Goal: Obtain resource: Download file/media

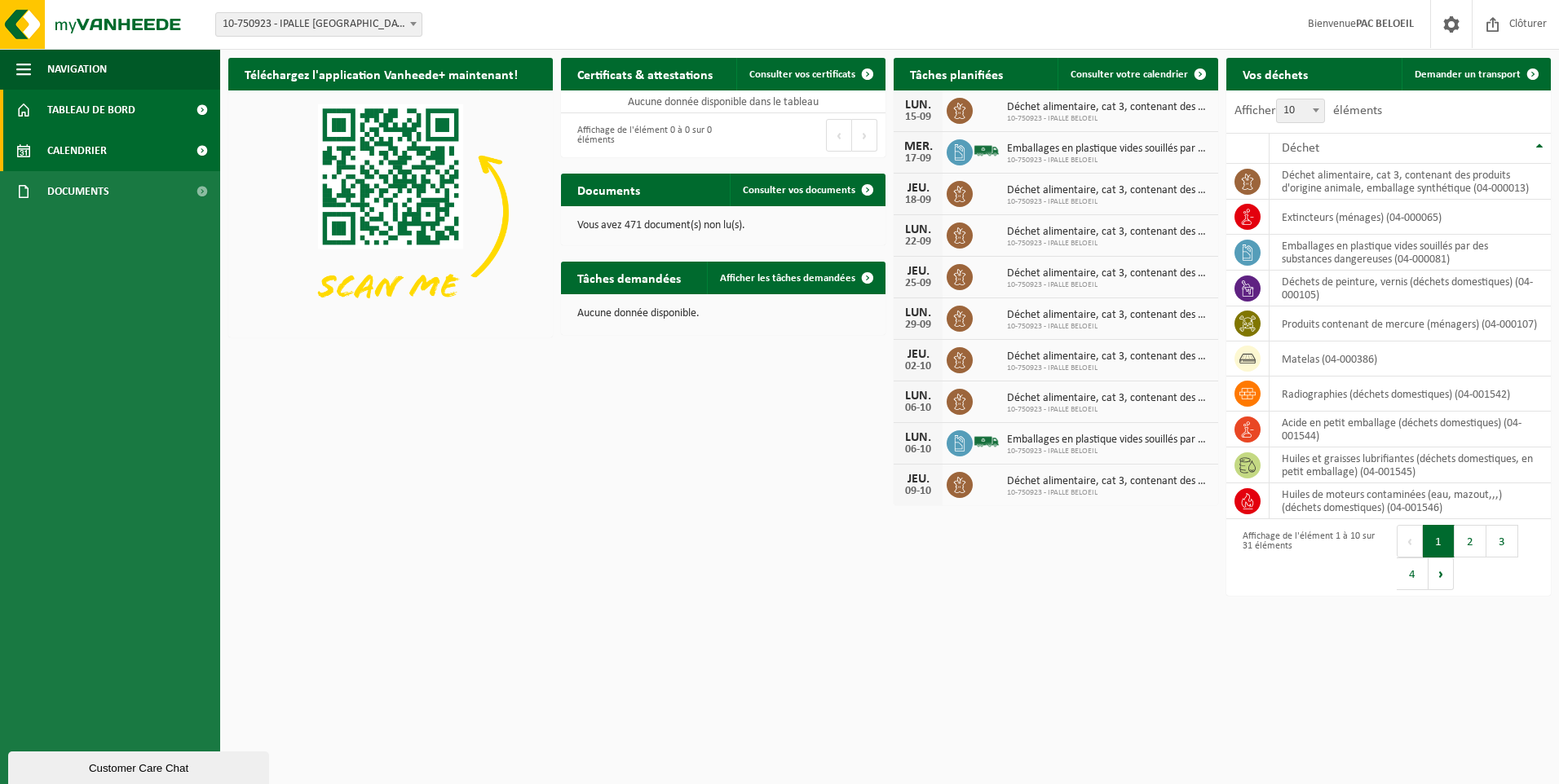
click at [97, 152] on span "Calendrier" at bounding box center [76, 150] width 59 height 41
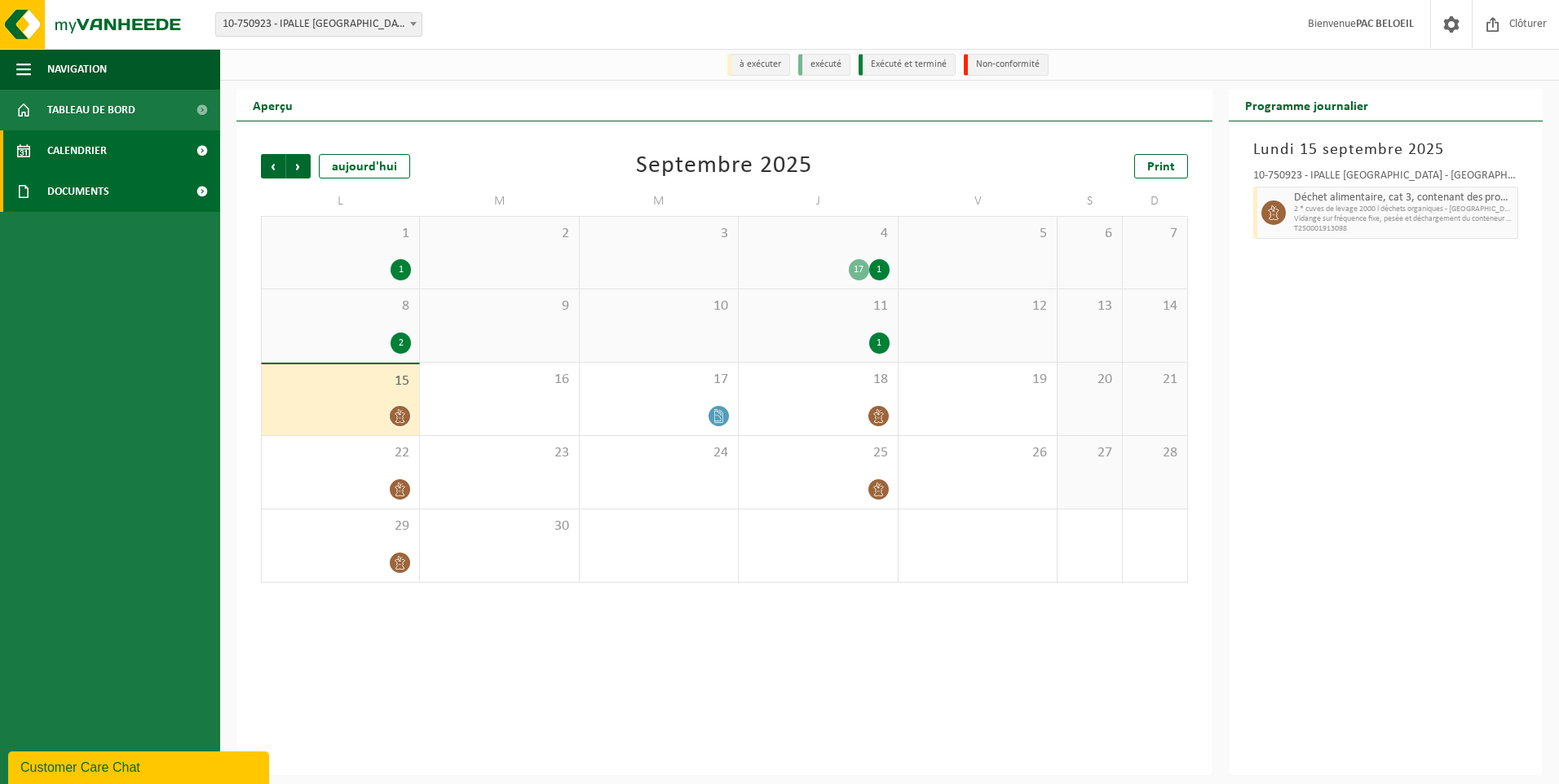
click at [81, 189] on span "Documents" at bounding box center [78, 191] width 62 height 41
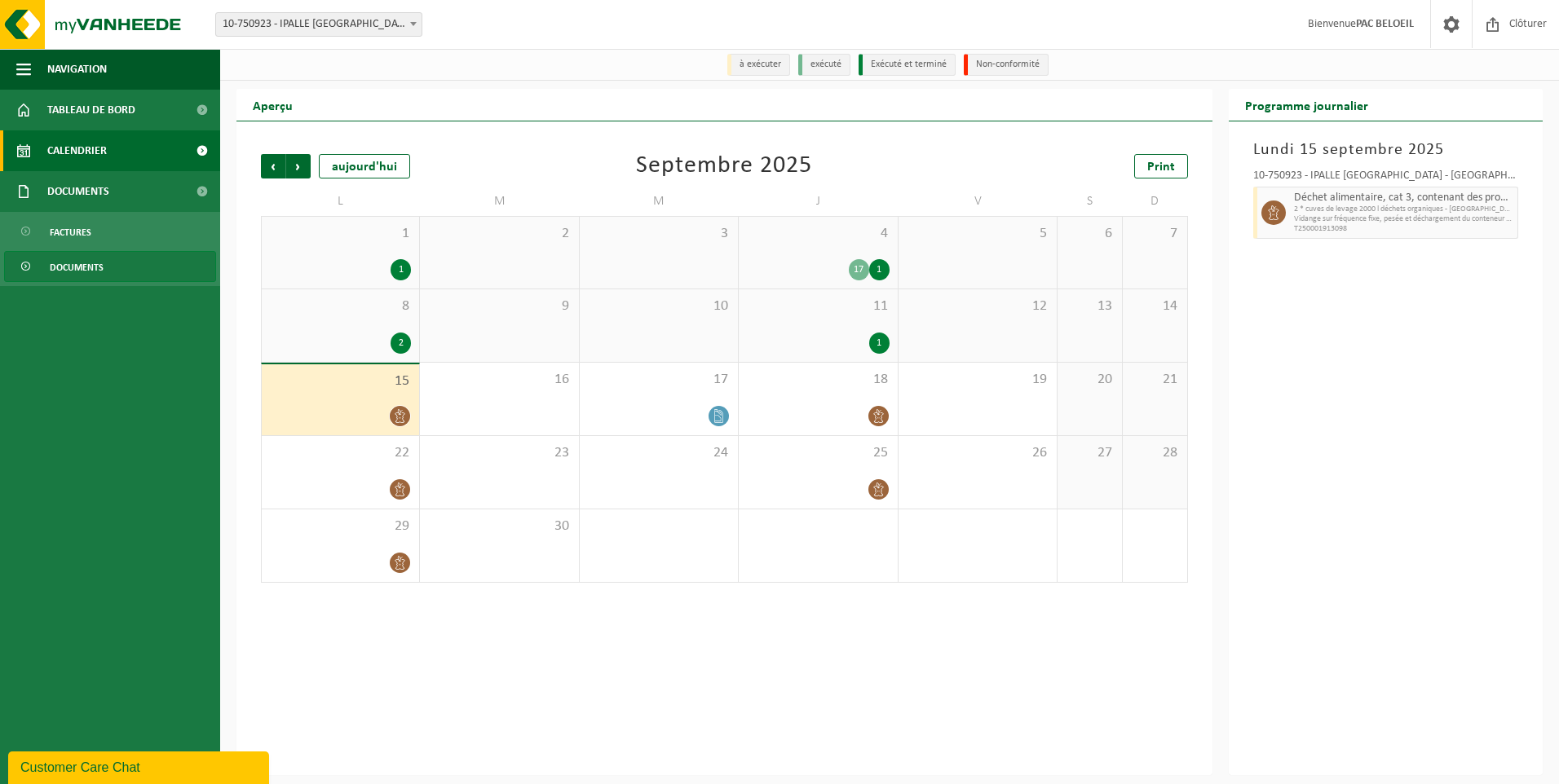
click at [89, 276] on span "Documents" at bounding box center [76, 268] width 54 height 31
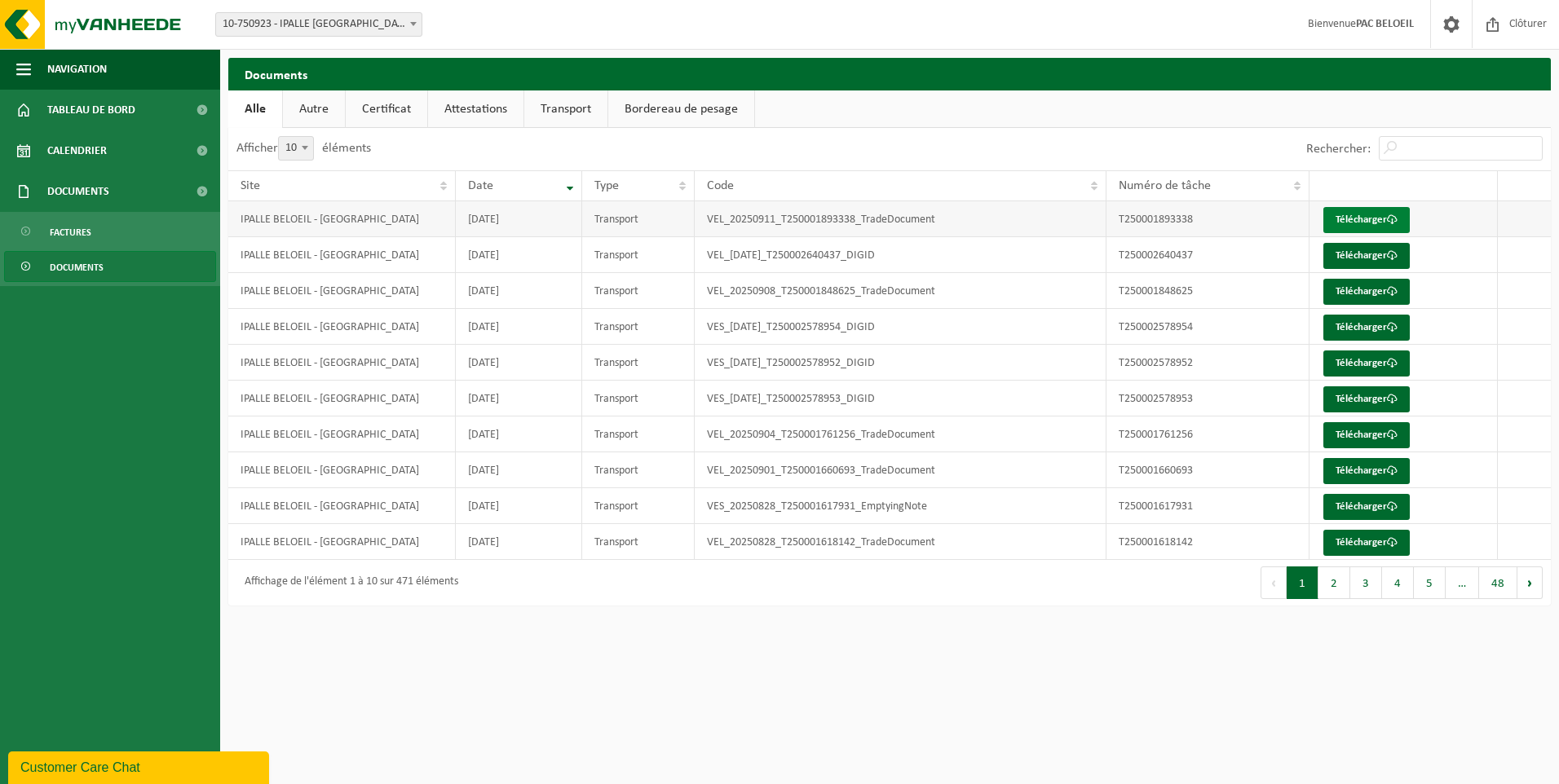
click at [1377, 220] on link "Télécharger" at bounding box center [1366, 219] width 87 height 26
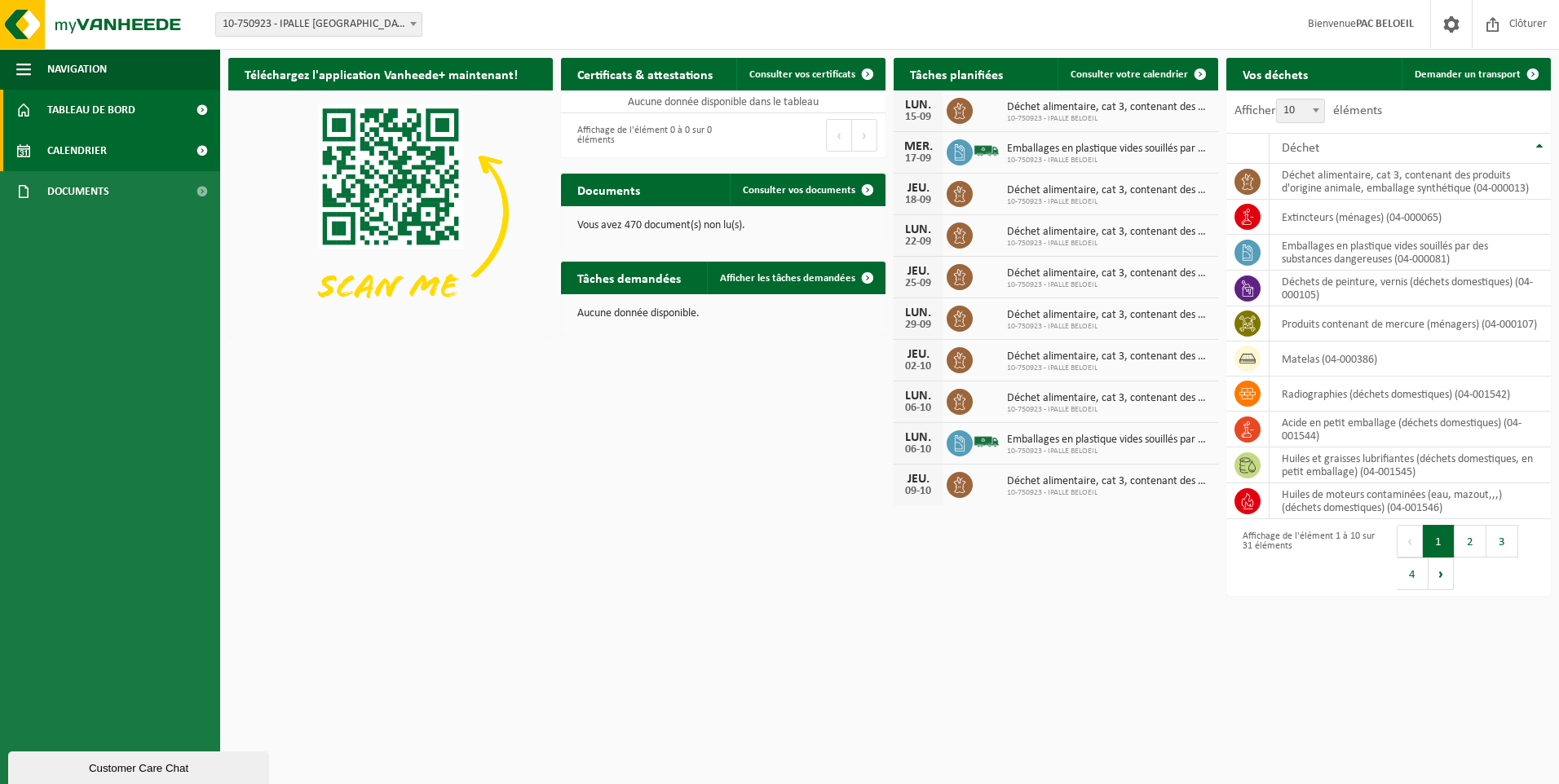
click at [105, 151] on span "Calendrier" at bounding box center [76, 150] width 59 height 41
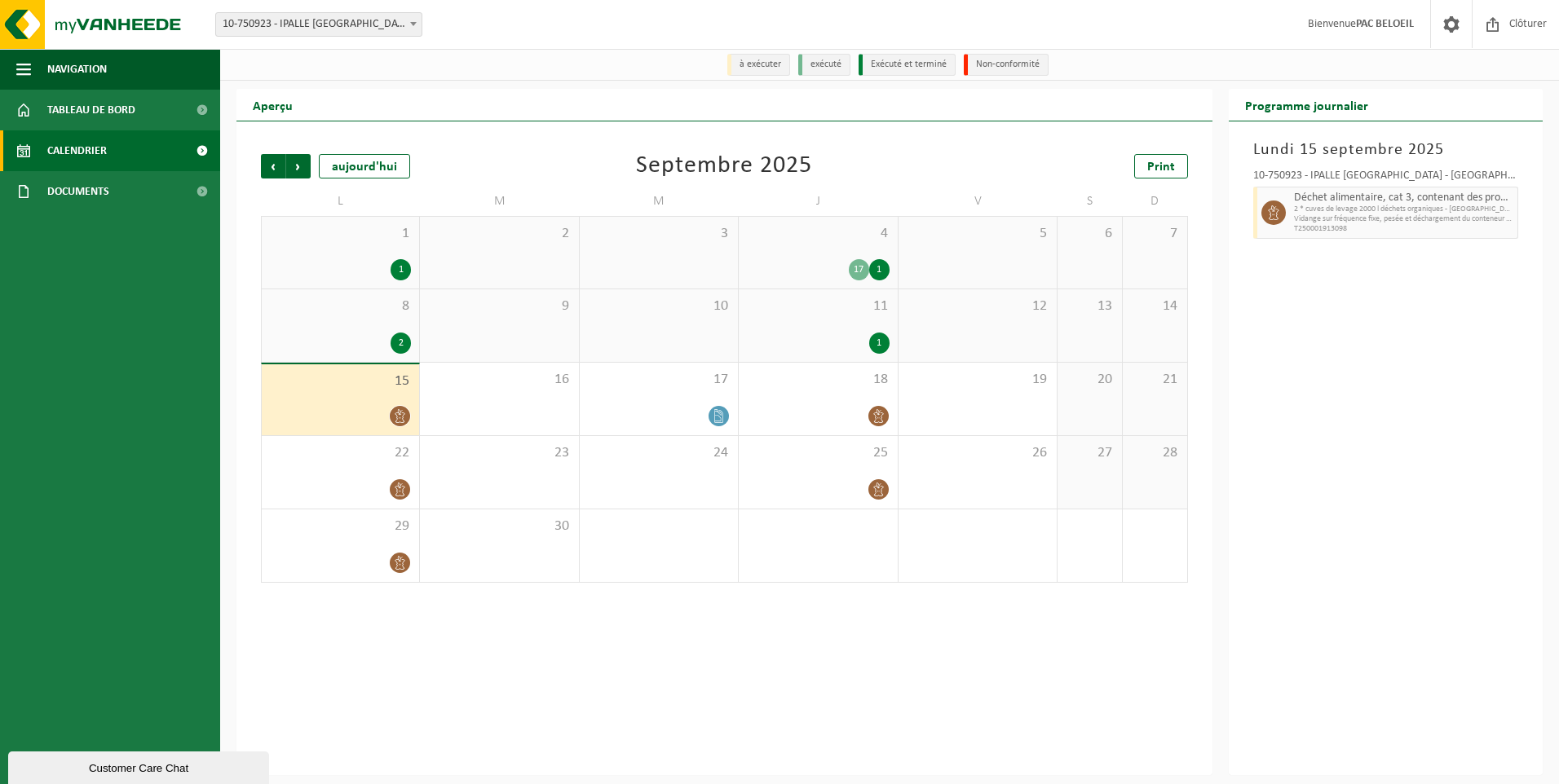
click at [394, 269] on div "1" at bounding box center [401, 270] width 20 height 21
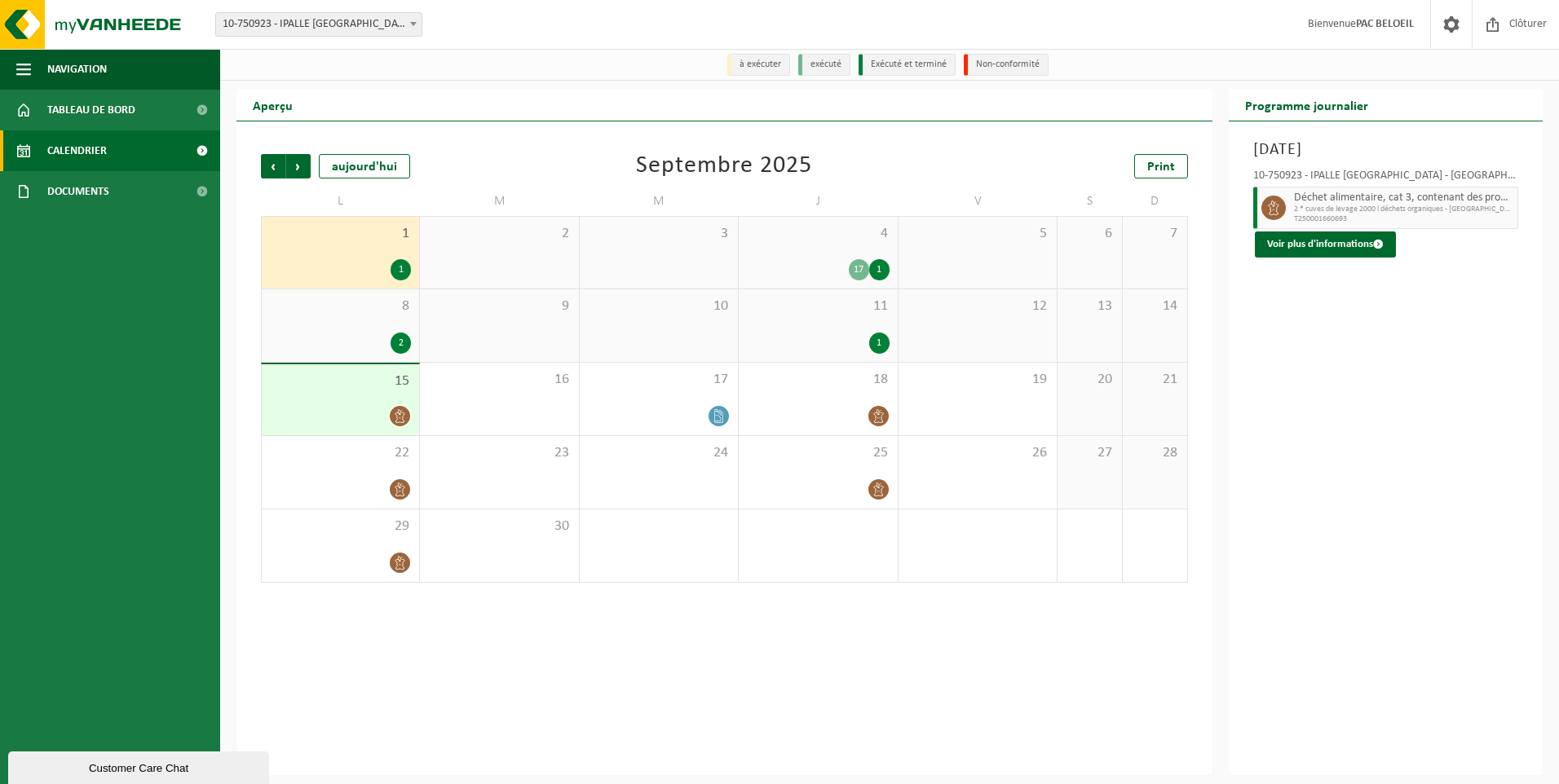
click at [856, 269] on div "17" at bounding box center [859, 270] width 20 height 21
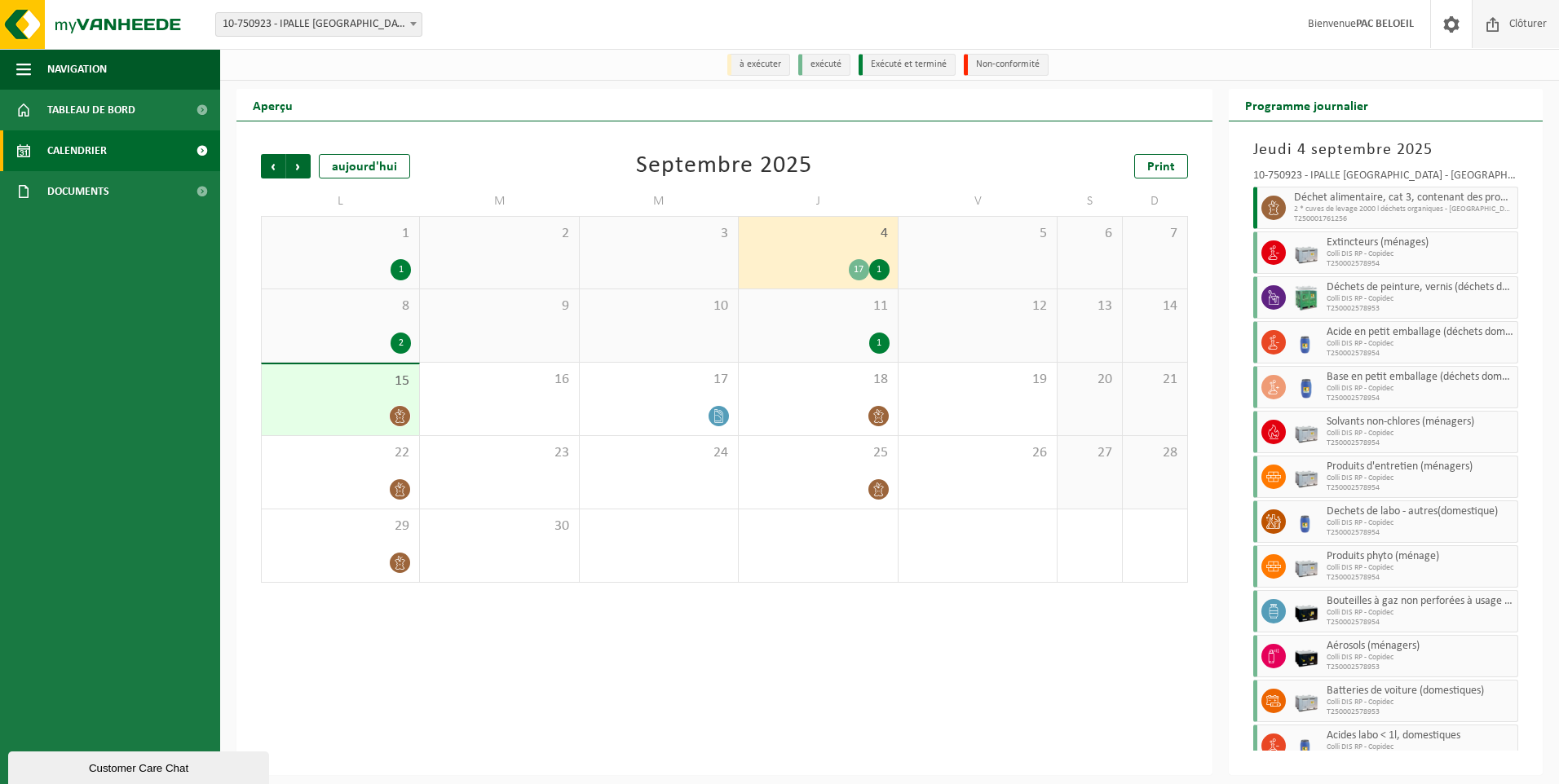
click at [1511, 25] on span "Clôturer" at bounding box center [1528, 24] width 46 height 48
